Goal: Task Accomplishment & Management: Complete application form

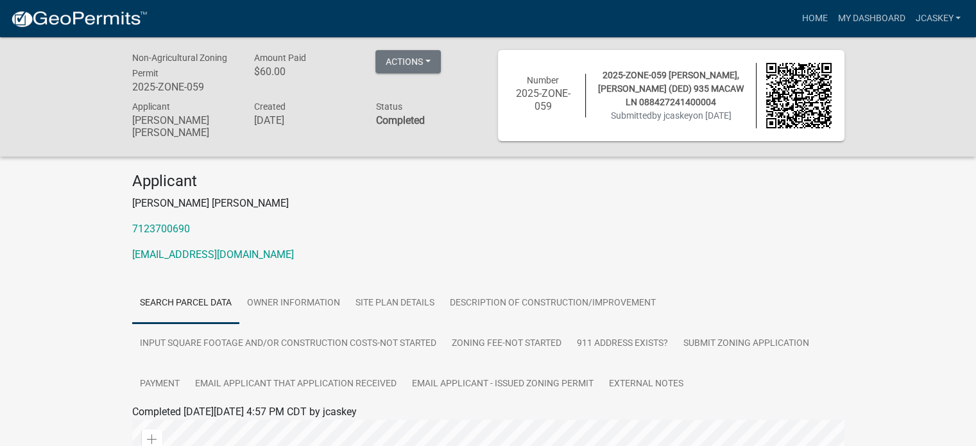
scroll to position [64, 0]
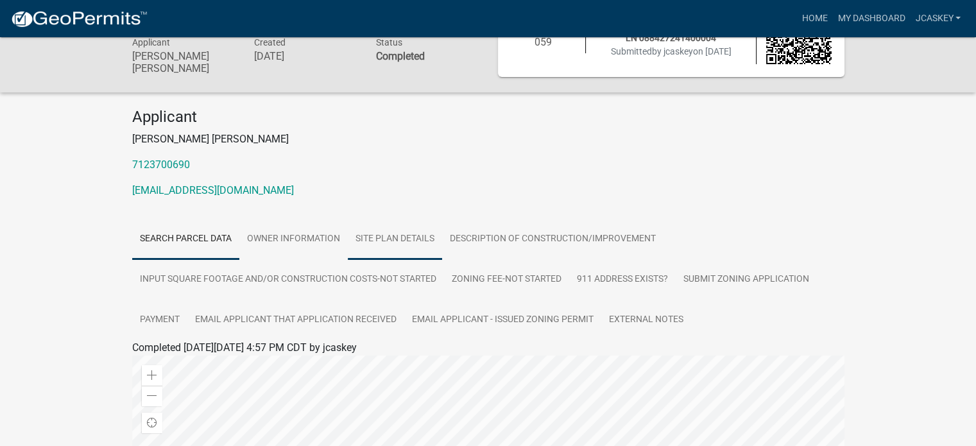
click at [406, 245] on link "Site Plan Details" at bounding box center [395, 239] width 94 height 41
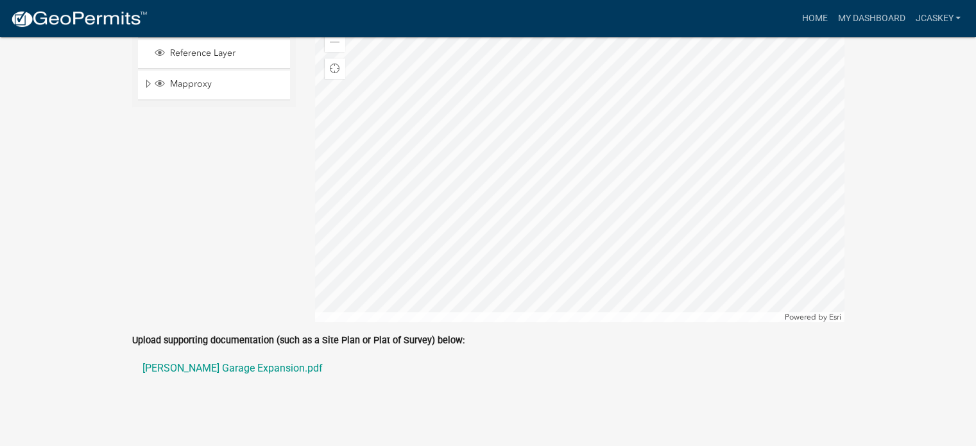
scroll to position [911, 0]
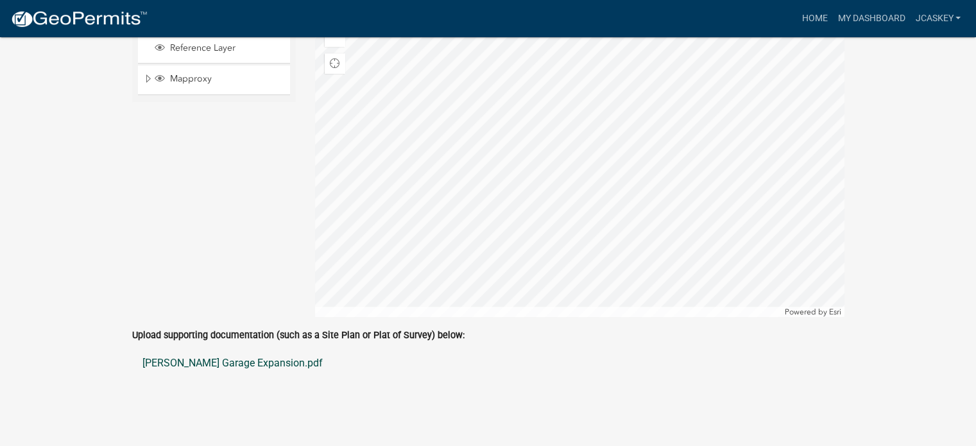
click at [223, 245] on link "Jeff Askey Garage Expansion.pdf" at bounding box center [488, 363] width 712 height 31
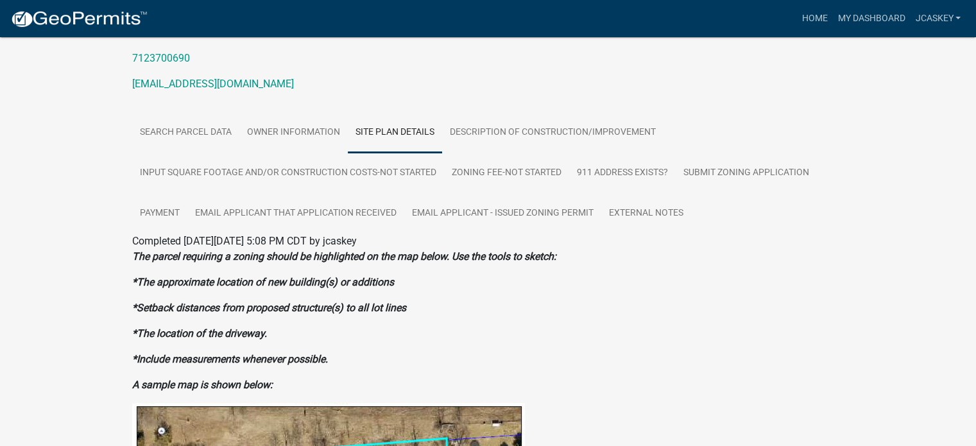
scroll to position [141, 0]
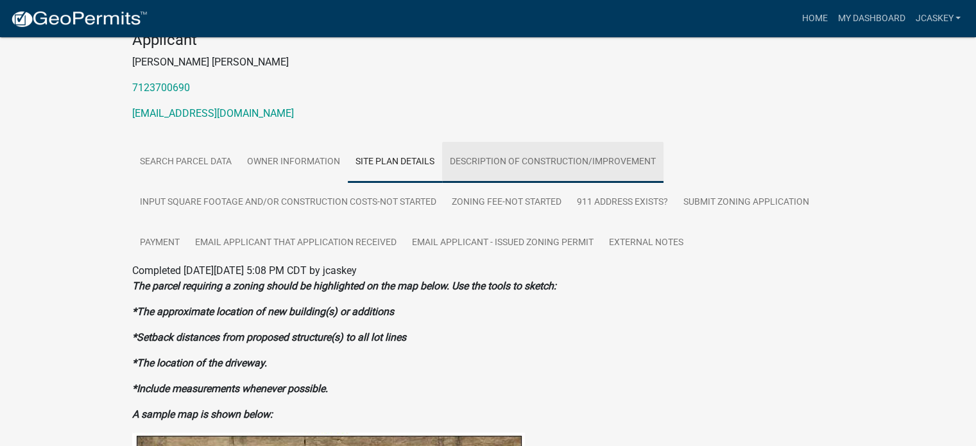
click at [535, 167] on link "Description of Construction/Improvement" at bounding box center [552, 162] width 221 height 41
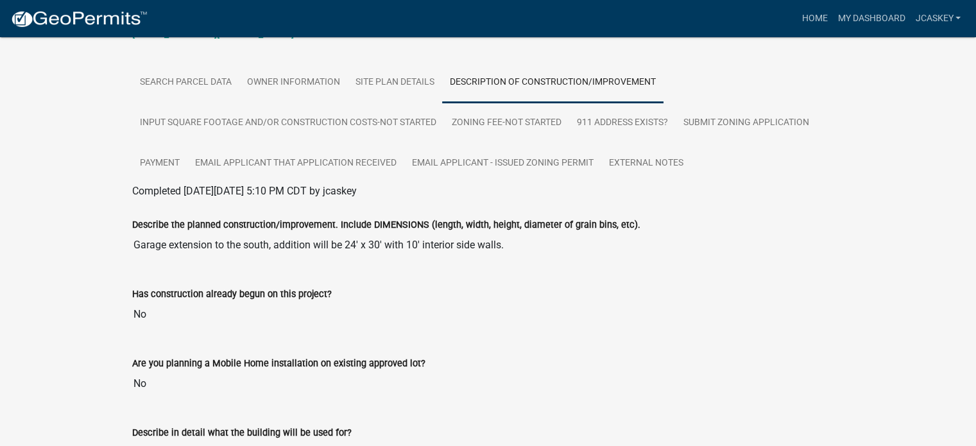
scroll to position [0, 0]
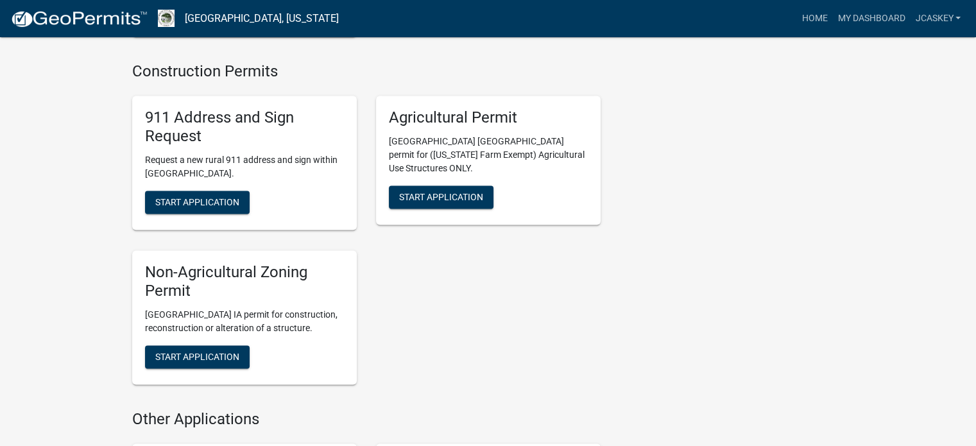
scroll to position [1925, 0]
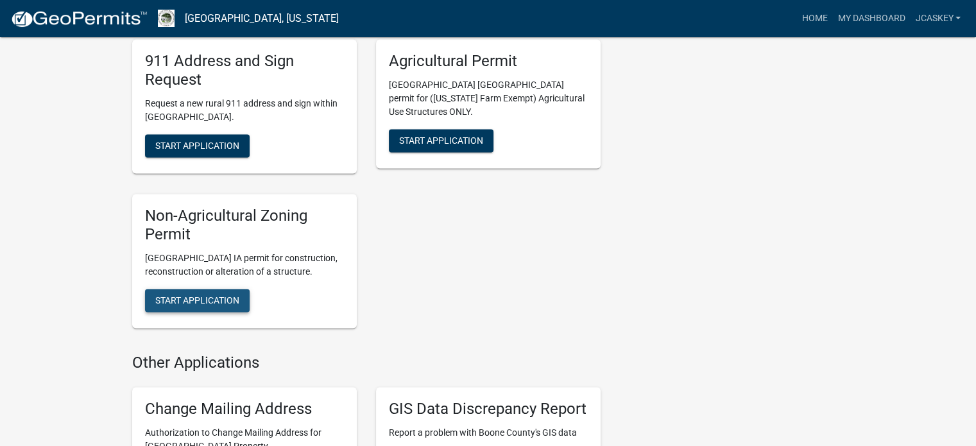
click at [225, 295] on span "Start Application" at bounding box center [197, 300] width 84 height 10
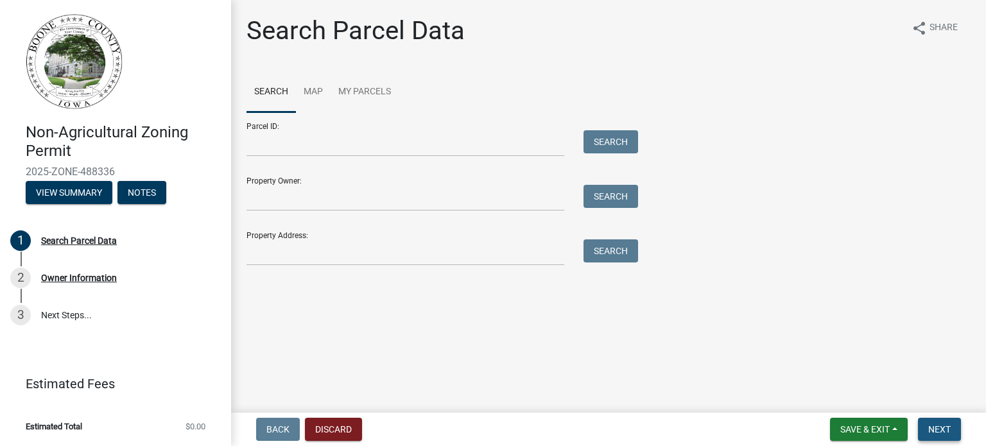
click at [941, 430] on span "Next" at bounding box center [939, 429] width 22 height 10
click at [103, 284] on div "2 Owner Information" at bounding box center [110, 278] width 200 height 21
click at [73, 318] on link "3 Next Steps..." at bounding box center [115, 314] width 231 height 37
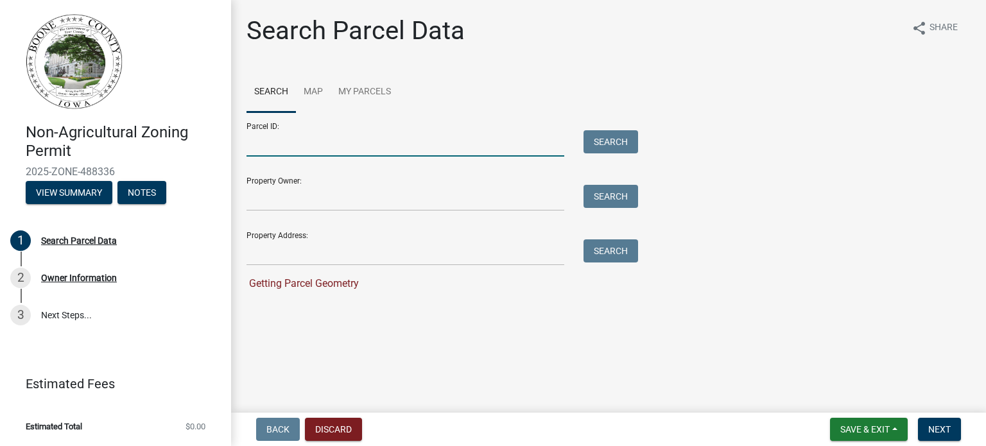
click at [290, 151] on input "Parcel ID:" at bounding box center [405, 143] width 318 height 26
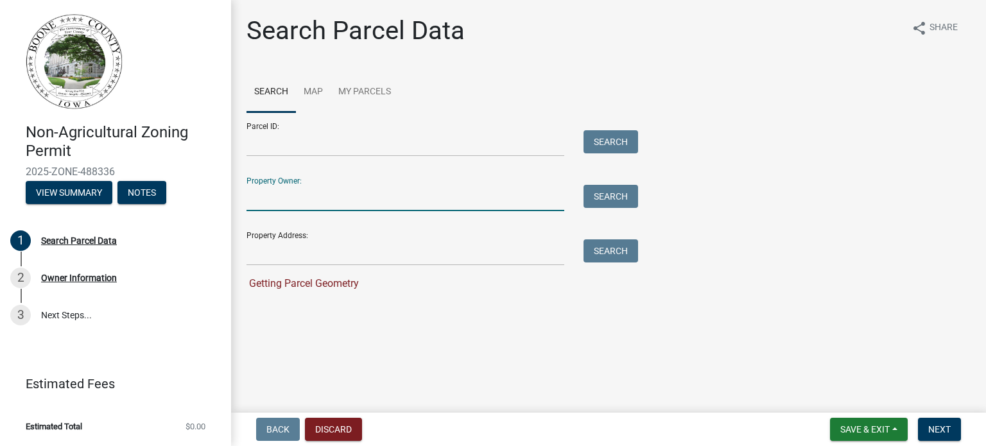
click at [357, 194] on input "Property Owner:" at bounding box center [405, 198] width 318 height 26
type input "[PERSON_NAME]"
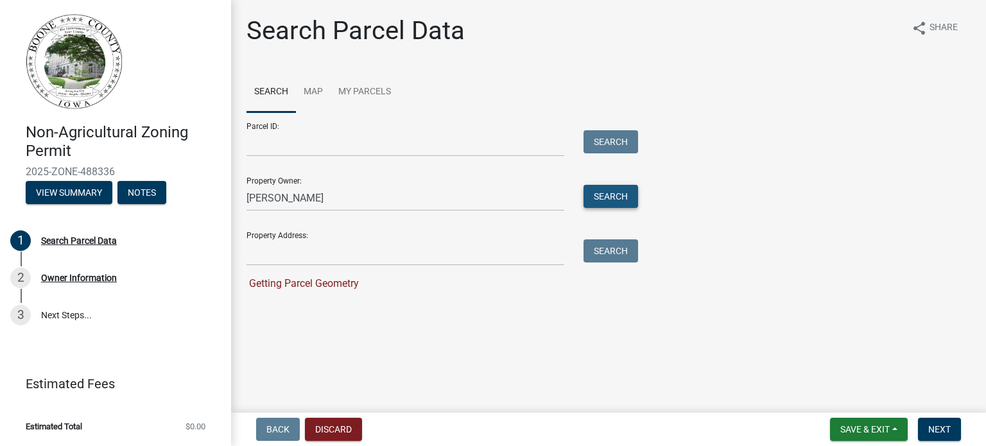
click at [614, 203] on button "Search" at bounding box center [610, 196] width 55 height 23
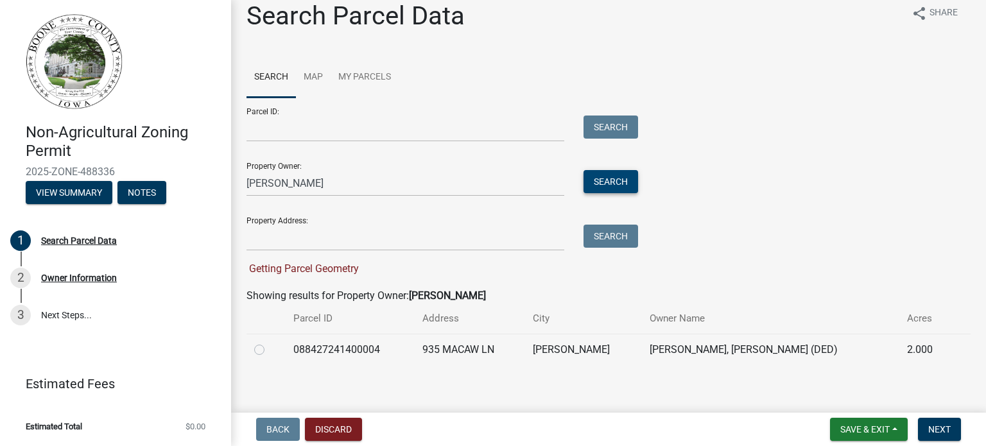
scroll to position [22, 0]
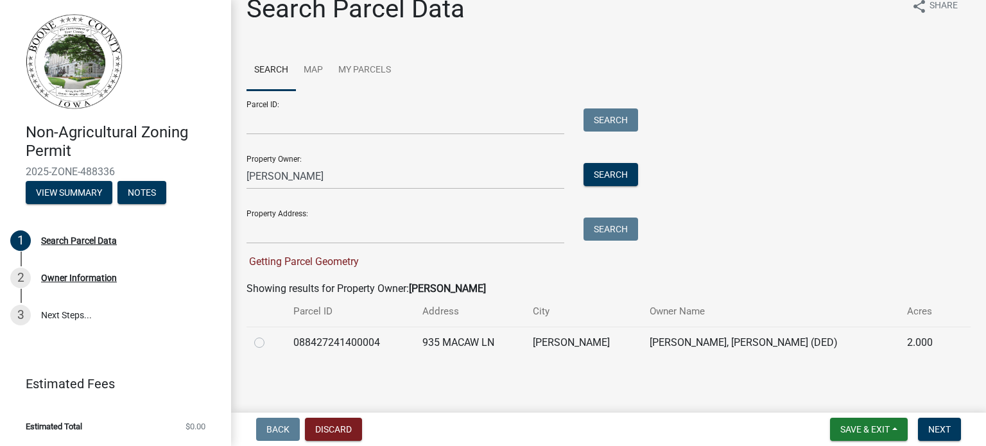
click at [270, 335] on label at bounding box center [270, 335] width 0 height 0
click at [270, 339] on input "radio" at bounding box center [274, 339] width 8 height 8
radio input "true"
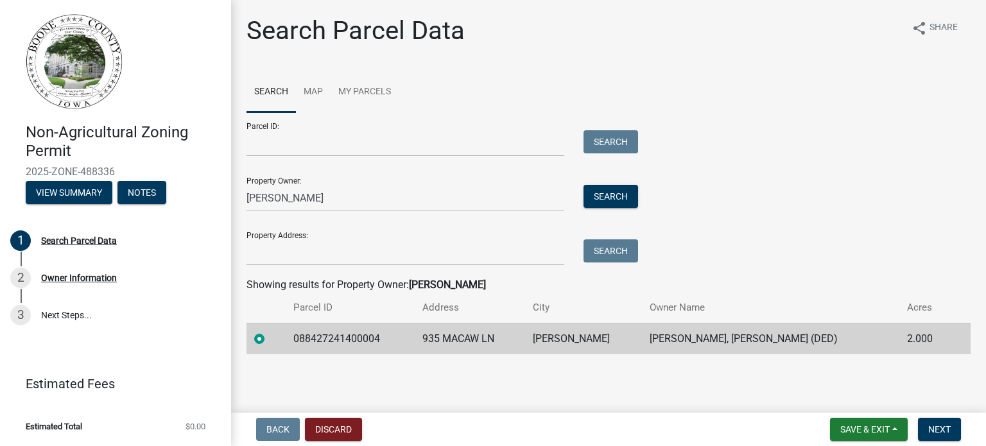
scroll to position [0, 0]
click at [947, 427] on span "Next" at bounding box center [939, 429] width 22 height 10
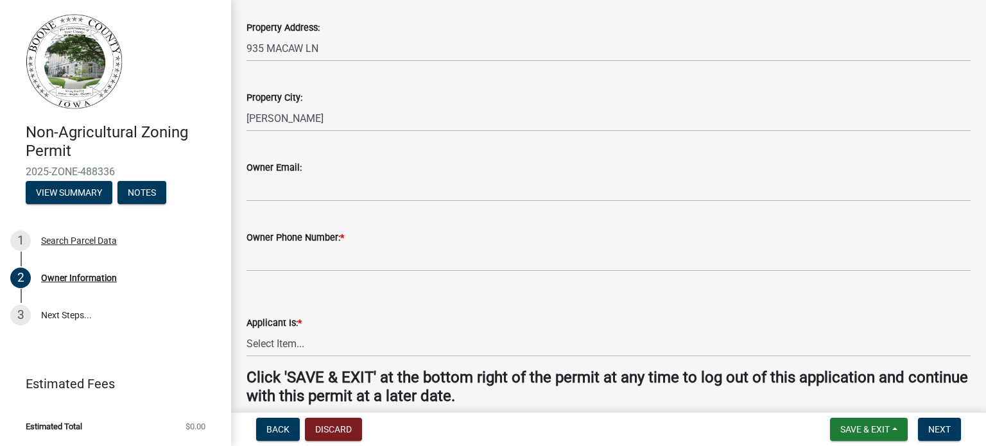
scroll to position [379, 0]
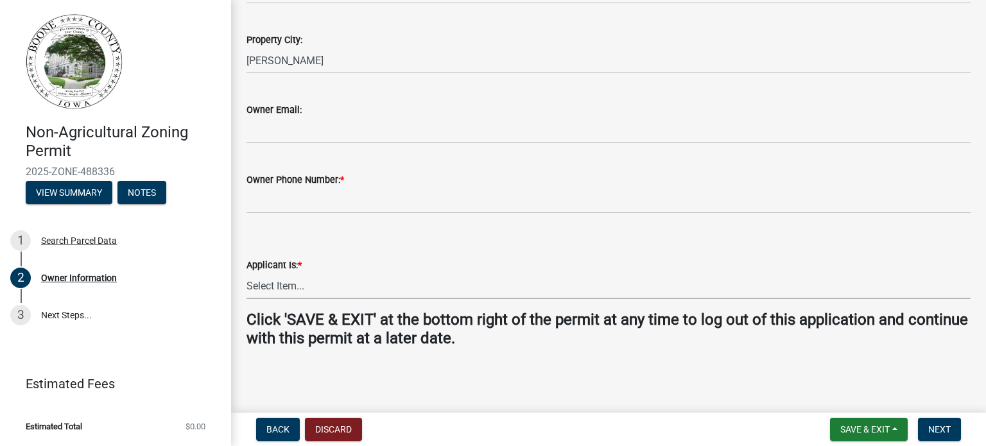
click at [309, 289] on select "Select Item... The Property Owner A contractor who has registered with Boone Co…" at bounding box center [608, 286] width 724 height 26
click at [246, 273] on select "Select Item... The Property Owner A contractor who has registered with Boone Co…" at bounding box center [608, 286] width 724 height 26
select select "38c7e77b-1303-488d-b958-87c851393774"
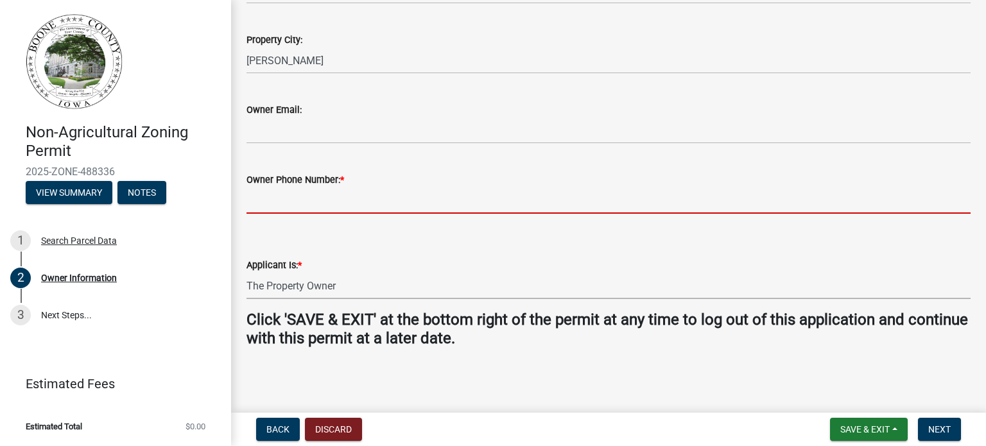
click at [350, 201] on input "Owner Phone Number: *" at bounding box center [608, 200] width 724 height 26
type input "7123700690"
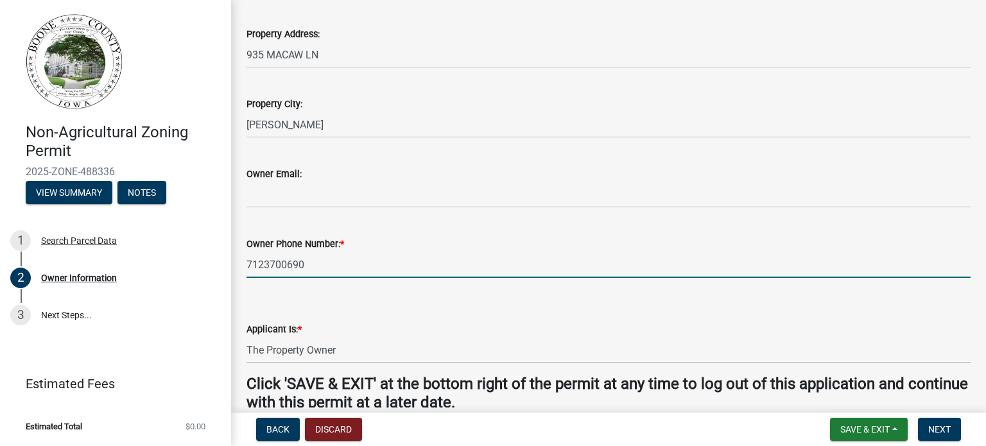
scroll to position [321, 0]
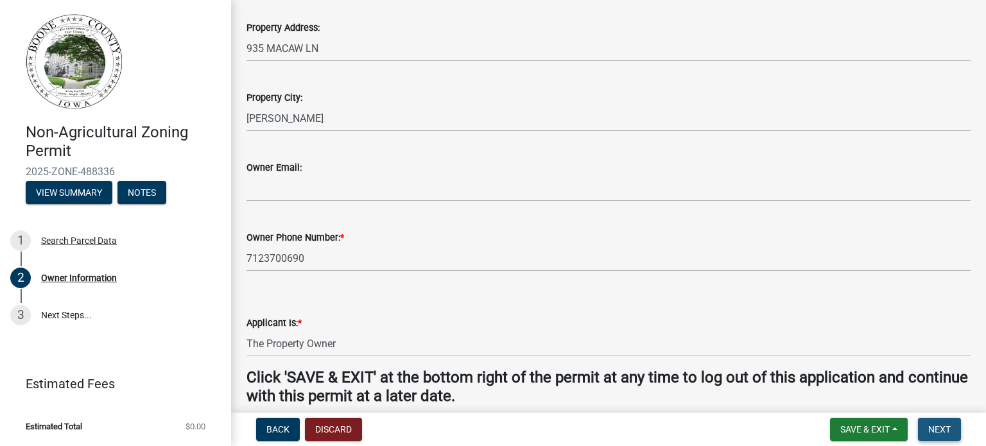
click at [936, 428] on span "Next" at bounding box center [939, 429] width 22 height 10
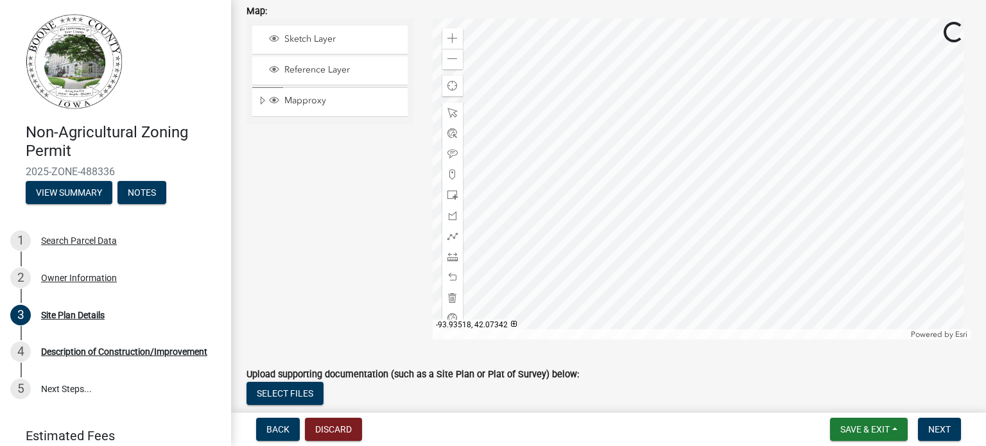
scroll to position [665, 0]
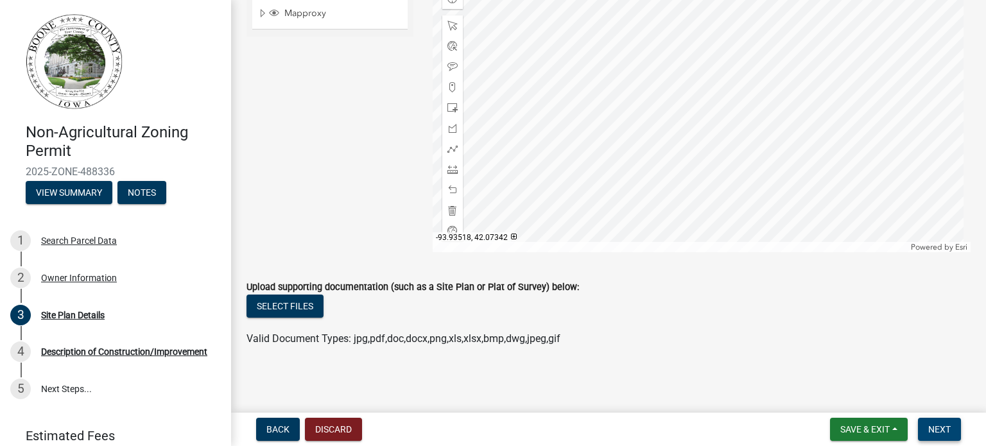
click at [941, 429] on span "Next" at bounding box center [939, 429] width 22 height 10
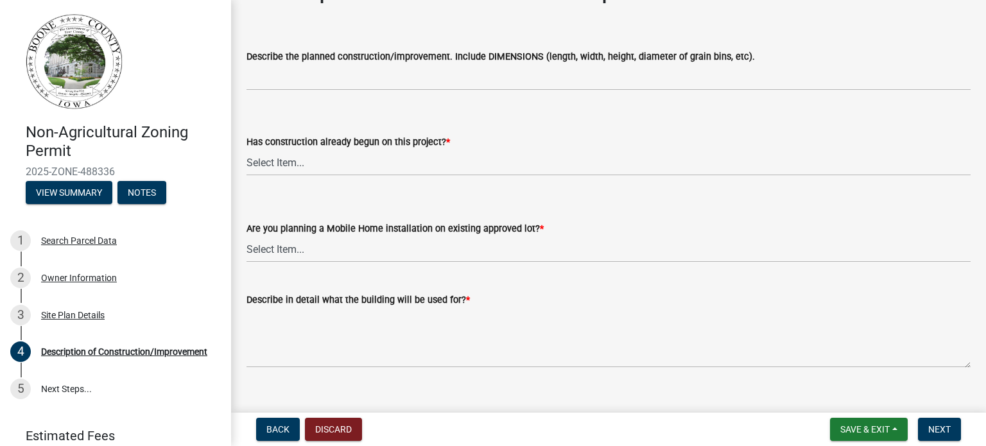
scroll to position [62, 0]
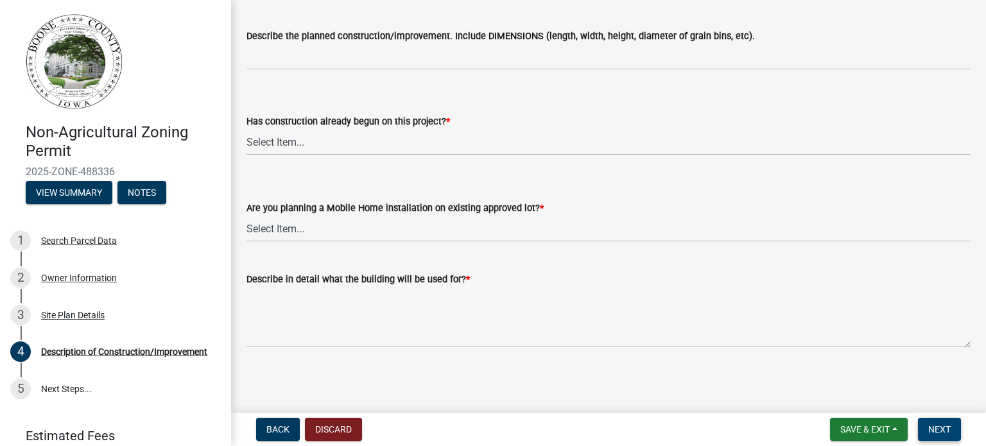
click at [932, 427] on span "Next" at bounding box center [939, 429] width 22 height 10
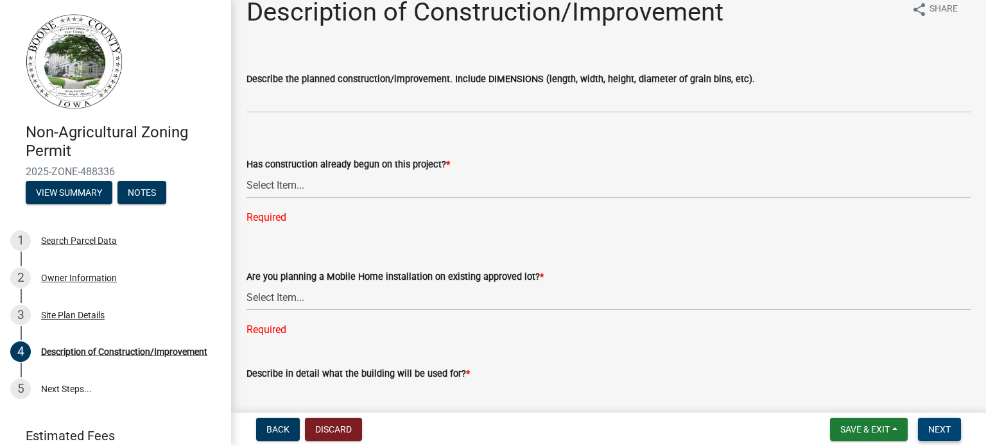
scroll to position [0, 0]
